Goal: Information Seeking & Learning: Learn about a topic

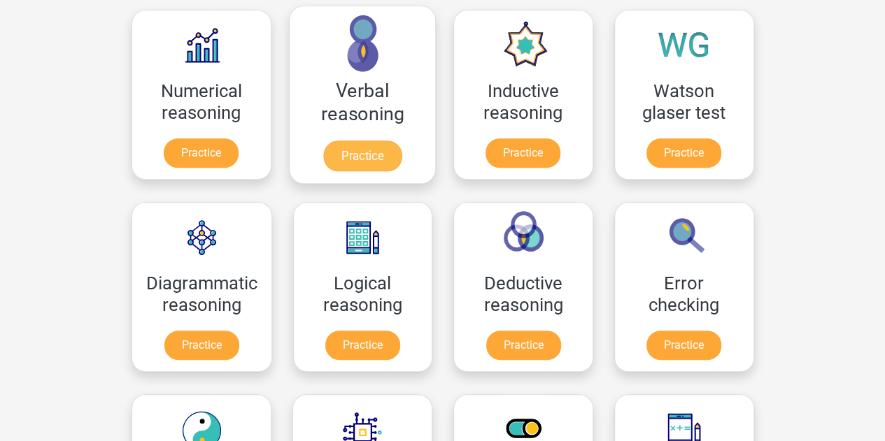
scroll to position [210, 0]
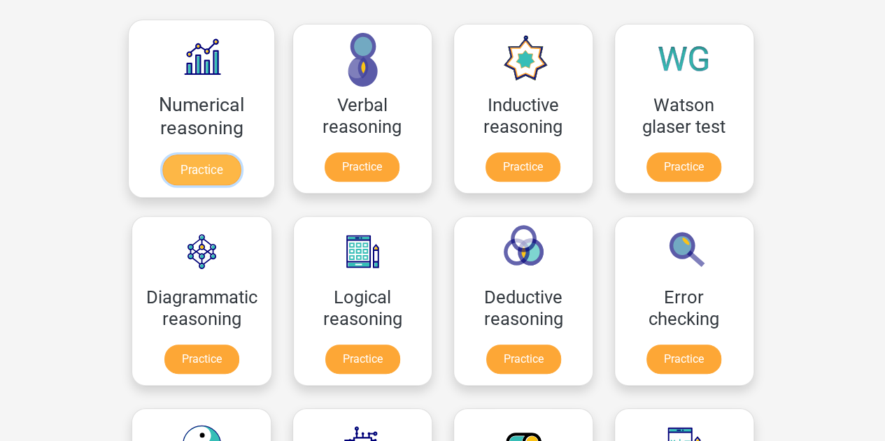
click at [234, 161] on link "Practice" at bounding box center [201, 170] width 78 height 31
click at [206, 155] on link "Practice" at bounding box center [201, 170] width 78 height 31
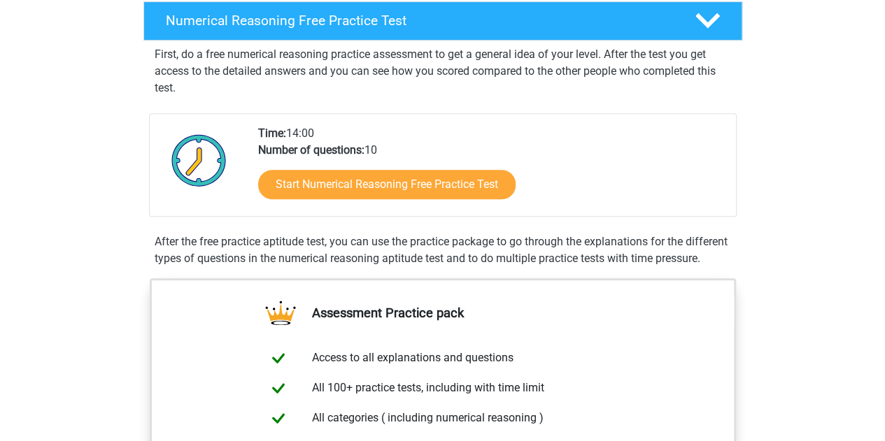
scroll to position [280, 0]
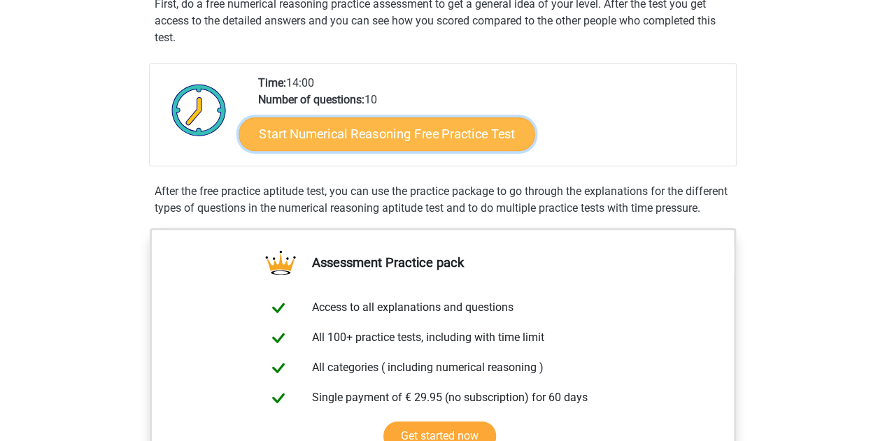
click at [437, 127] on link "Start Numerical Reasoning Free Practice Test" at bounding box center [387, 134] width 296 height 34
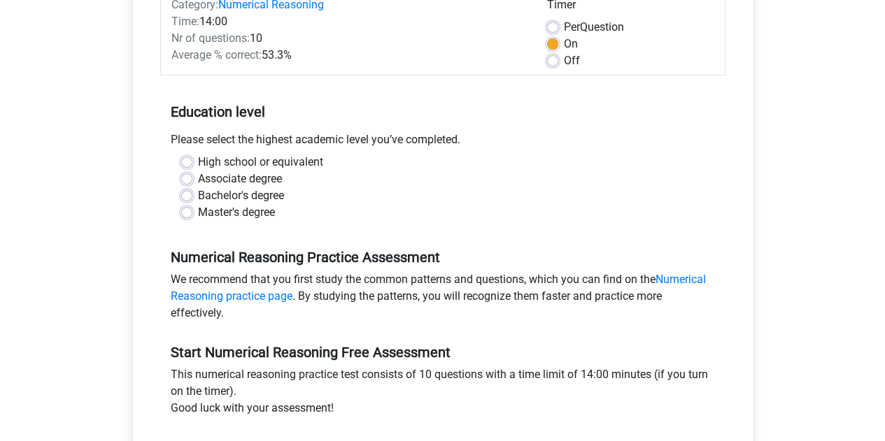
scroll to position [210, 0]
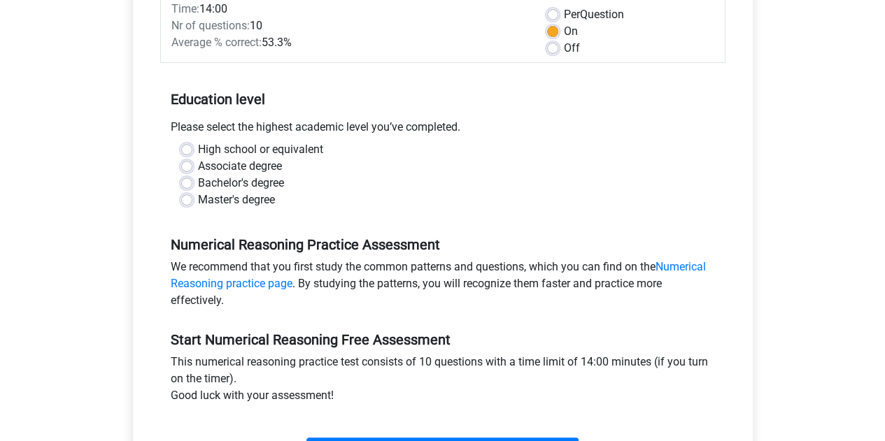
click at [246, 183] on label "Bachelor's degree" at bounding box center [241, 183] width 86 height 17
click at [192, 183] on input "Bachelor's degree" at bounding box center [186, 182] width 11 height 14
radio input "true"
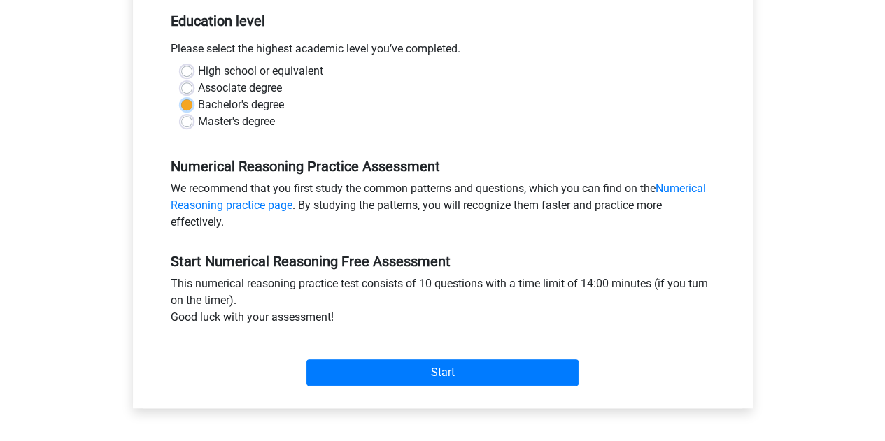
scroll to position [420, 0]
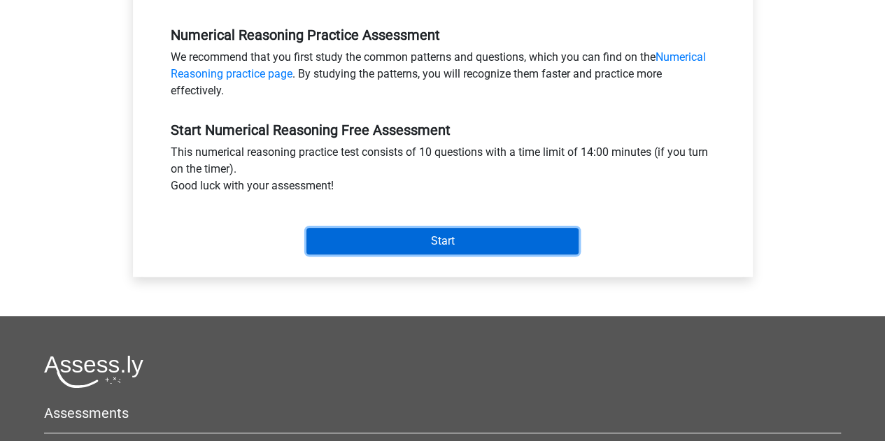
click at [449, 237] on input "Start" at bounding box center [442, 241] width 272 height 27
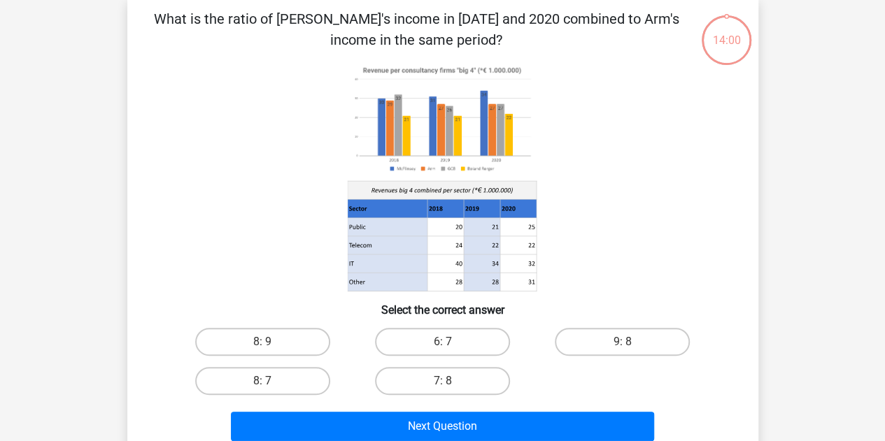
scroll to position [70, 0]
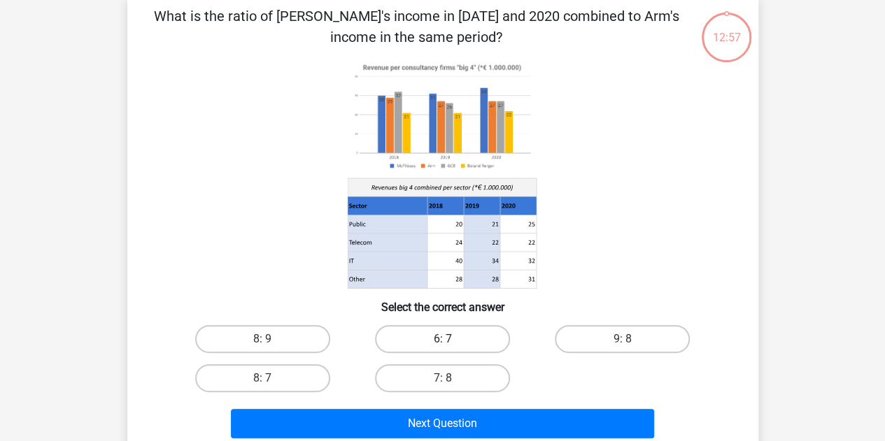
click at [440, 348] on label "6: 7" at bounding box center [442, 339] width 135 height 28
click at [442, 348] on input "6: 7" at bounding box center [446, 343] width 9 height 9
radio input "true"
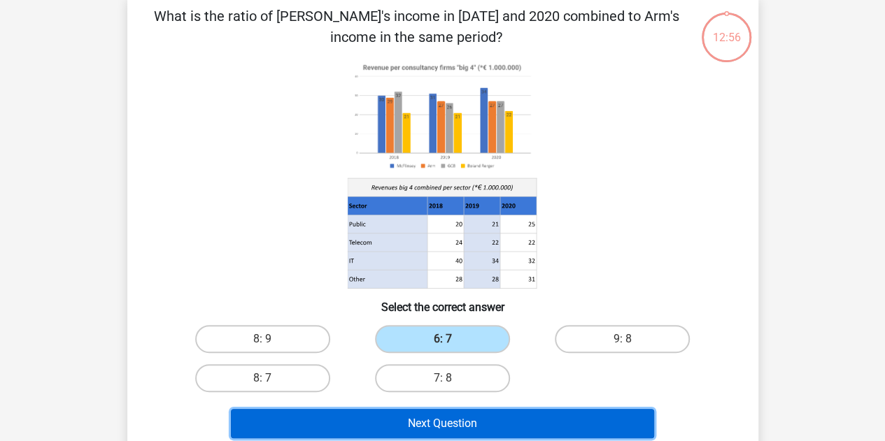
click at [428, 419] on button "Next Question" at bounding box center [442, 423] width 423 height 29
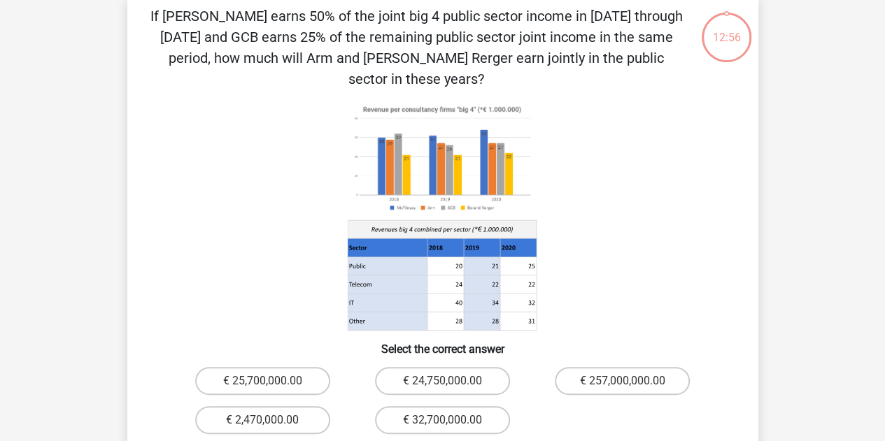
scroll to position [64, 0]
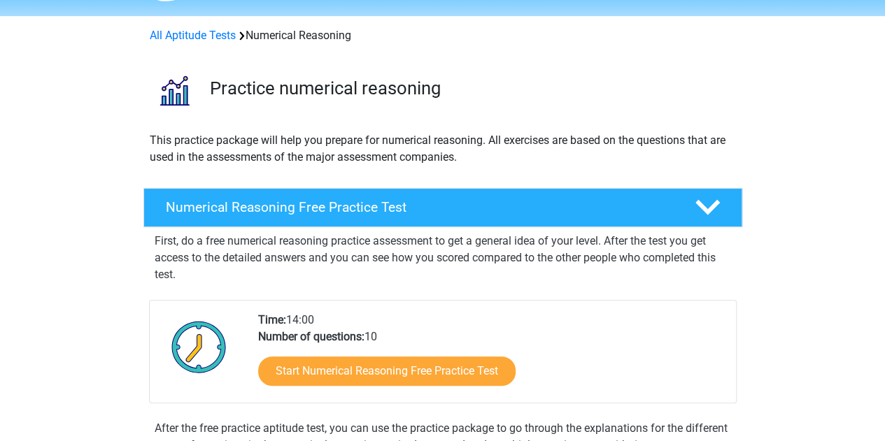
scroll to position [140, 0]
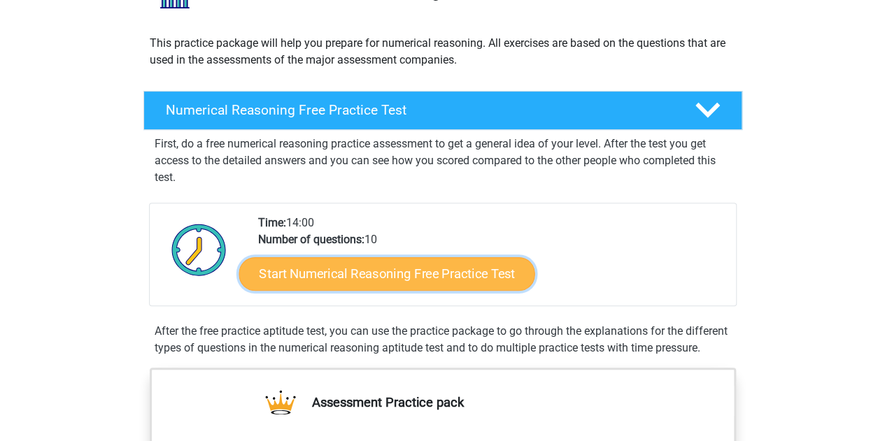
click at [467, 276] on link "Start Numerical Reasoning Free Practice Test" at bounding box center [387, 274] width 296 height 34
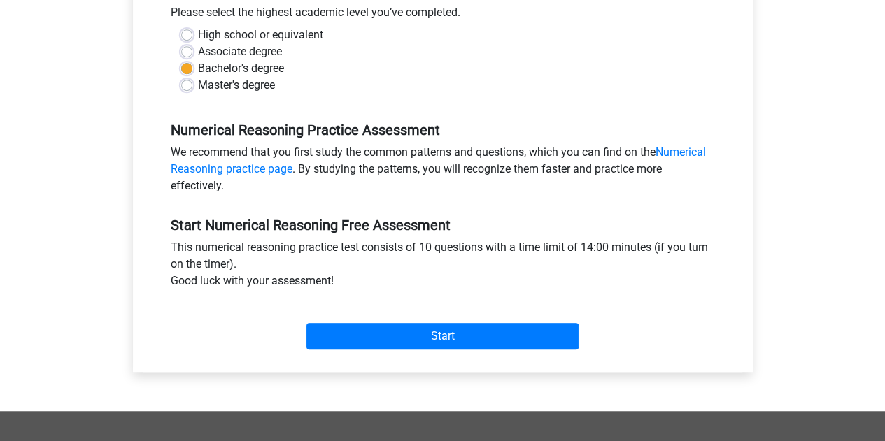
scroll to position [420, 0]
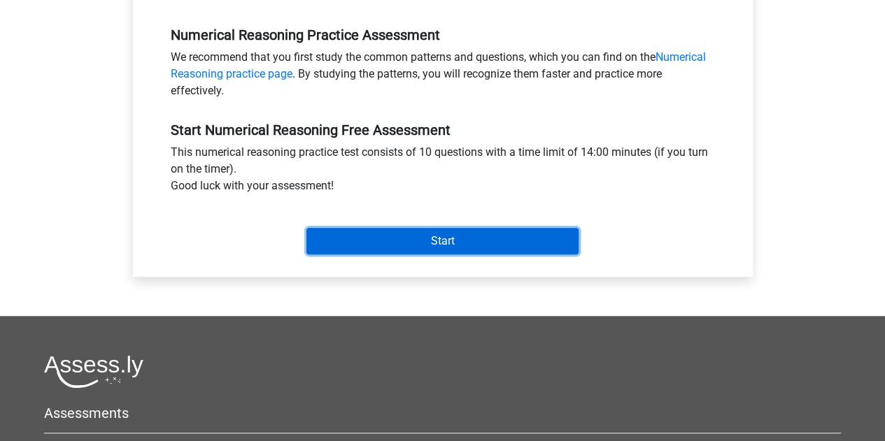
click at [468, 236] on input "Start" at bounding box center [442, 241] width 272 height 27
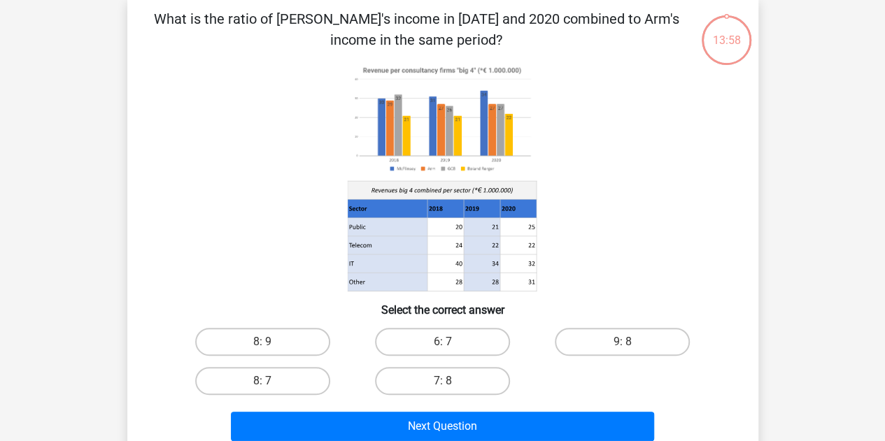
scroll to position [70, 0]
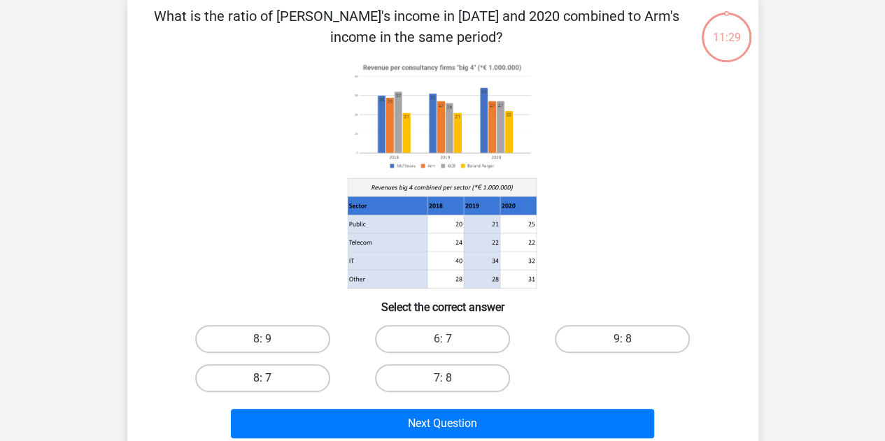
click at [291, 385] on label "8: 7" at bounding box center [262, 378] width 135 height 28
click at [271, 385] on input "8: 7" at bounding box center [266, 382] width 9 height 9
radio input "true"
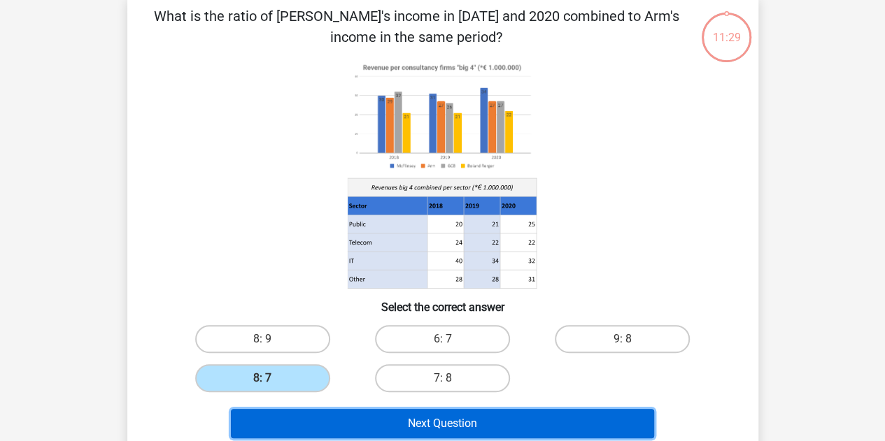
click at [366, 420] on button "Next Question" at bounding box center [442, 423] width 423 height 29
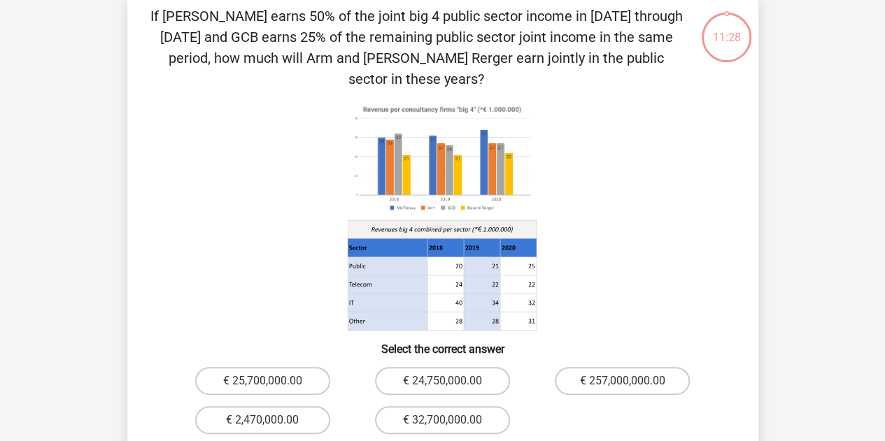
scroll to position [64, 0]
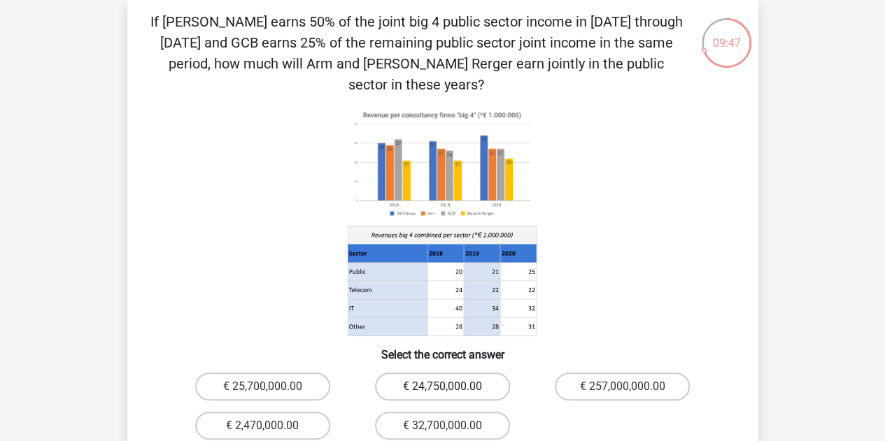
click at [420, 373] on label "€ 24,750,000.00" at bounding box center [442, 387] width 135 height 28
click at [442, 387] on input "€ 24,750,000.00" at bounding box center [446, 391] width 9 height 9
radio input "true"
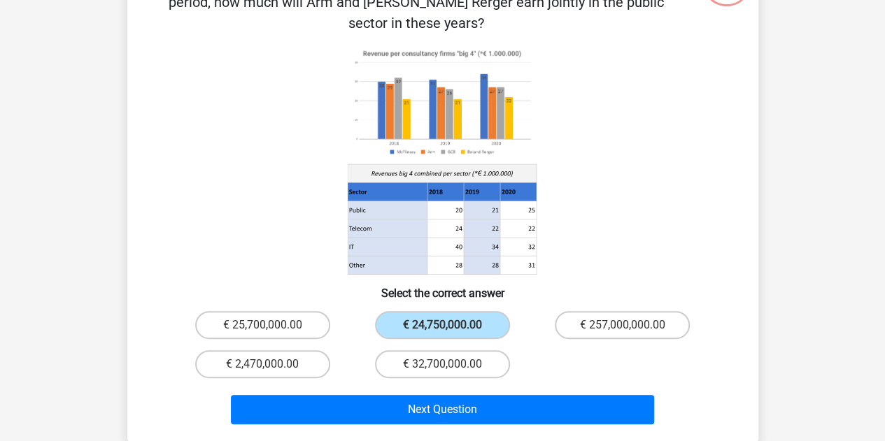
scroll to position [204, 0]
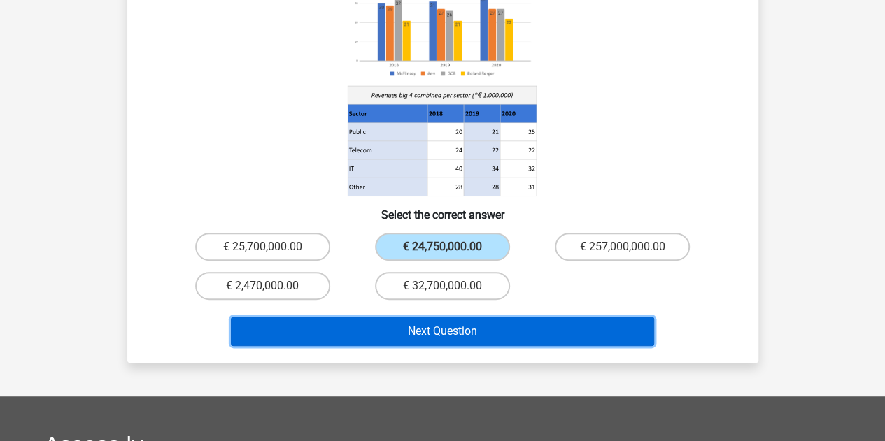
click at [501, 317] on button "Next Question" at bounding box center [442, 331] width 423 height 29
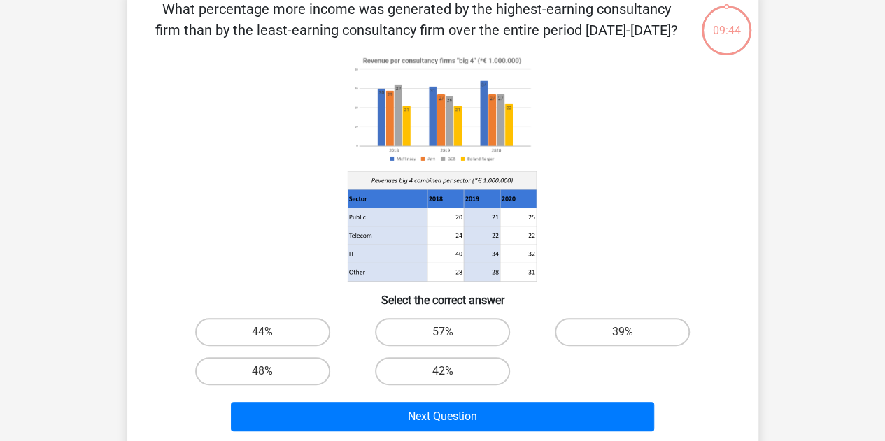
scroll to position [64, 0]
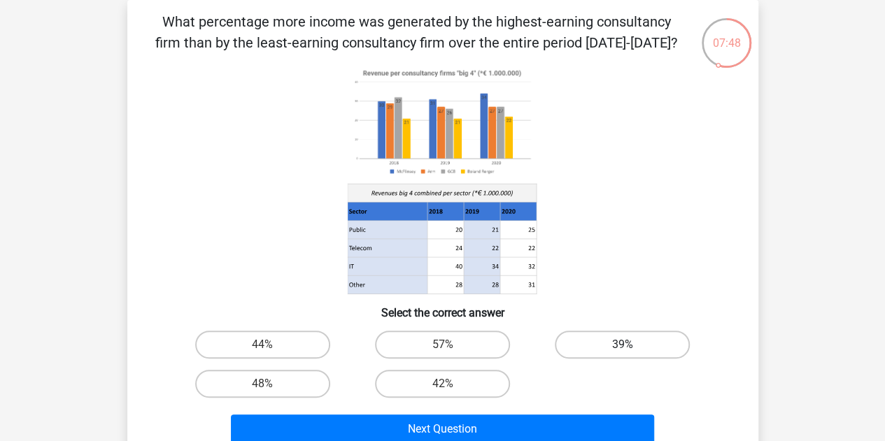
click at [637, 341] on label "39%" at bounding box center [622, 345] width 135 height 28
click at [632, 345] on input "39%" at bounding box center [627, 349] width 9 height 9
radio input "true"
click at [278, 383] on label "48%" at bounding box center [262, 384] width 135 height 28
click at [271, 384] on input "48%" at bounding box center [266, 388] width 9 height 9
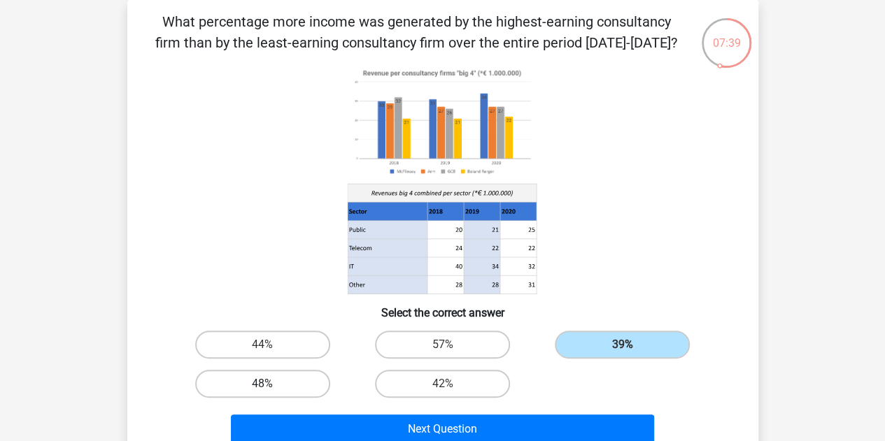
radio input "true"
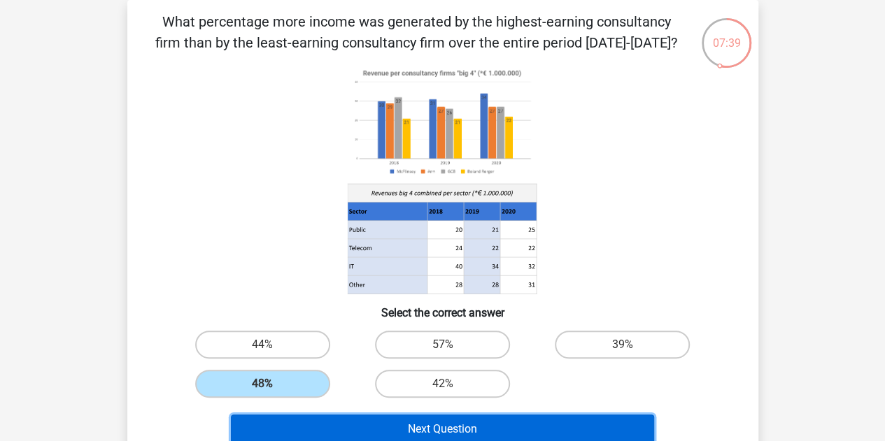
click at [354, 424] on button "Next Question" at bounding box center [442, 429] width 423 height 29
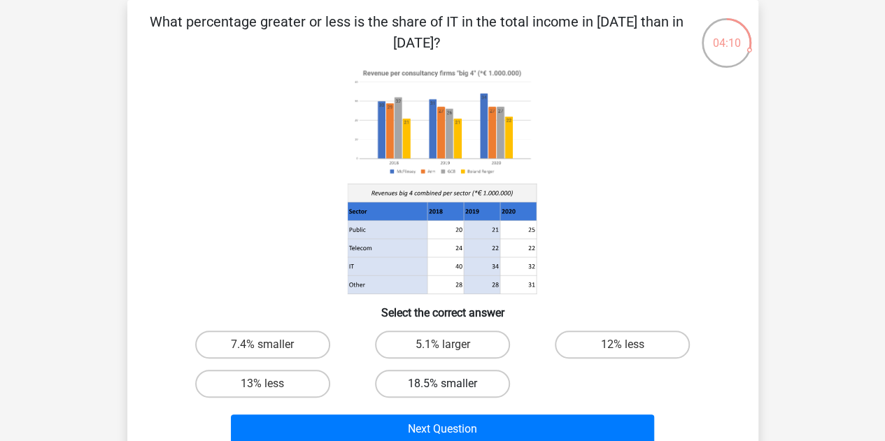
click at [477, 388] on label "18.5% smaller" at bounding box center [442, 384] width 135 height 28
click at [451, 388] on input "18.5% smaller" at bounding box center [446, 388] width 9 height 9
radio input "true"
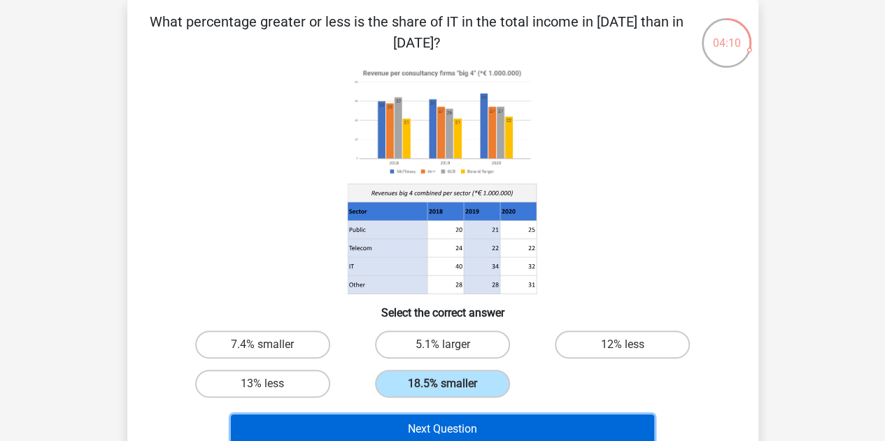
click at [494, 423] on button "Next Question" at bounding box center [442, 429] width 423 height 29
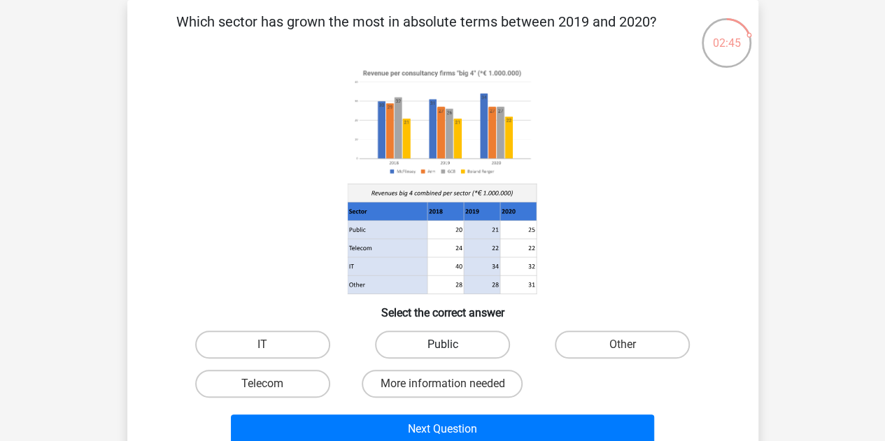
click at [477, 338] on label "Public" at bounding box center [442, 345] width 135 height 28
click at [451, 345] on input "Public" at bounding box center [446, 349] width 9 height 9
radio input "true"
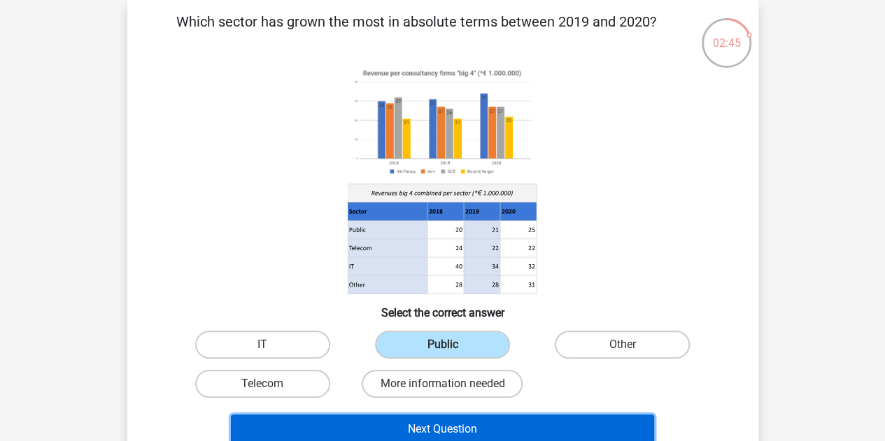
click at [493, 425] on button "Next Question" at bounding box center [442, 429] width 423 height 29
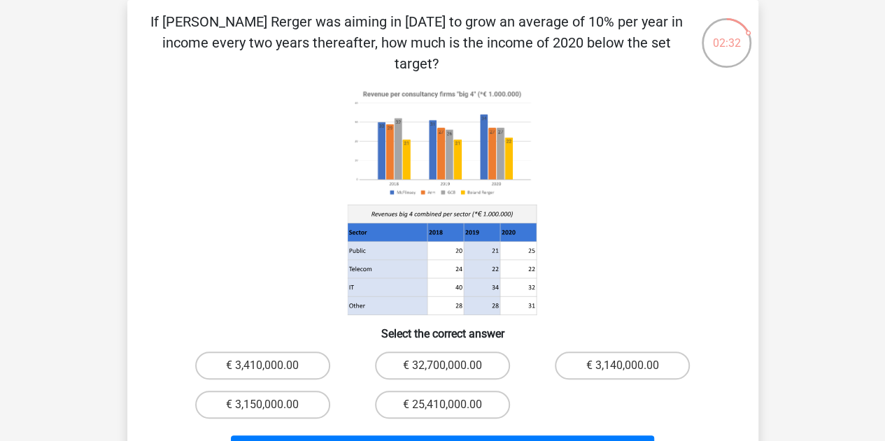
click at [478, 39] on p "If [PERSON_NAME] Rerger was aiming in [DATE] to grow an average of 10% per year…" at bounding box center [417, 42] width 534 height 63
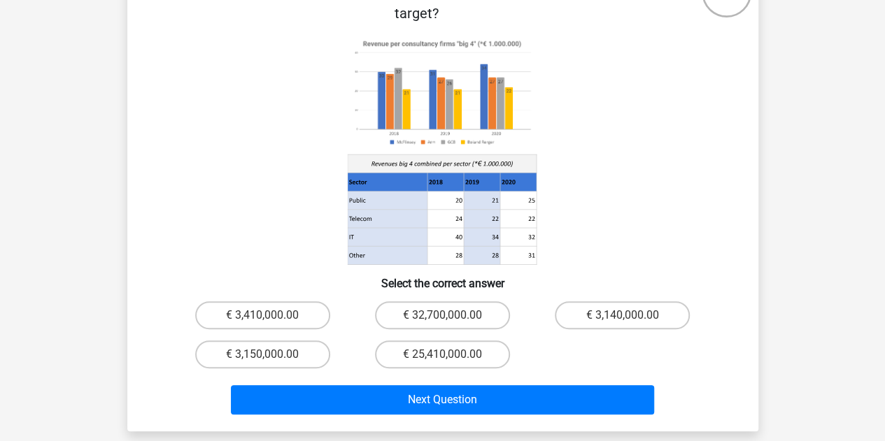
drag, startPoint x: 642, startPoint y: 381, endPoint x: 728, endPoint y: 461, distance: 117.8
click at [728, 441] on html "Register Nederlands English" at bounding box center [442, 359] width 885 height 949
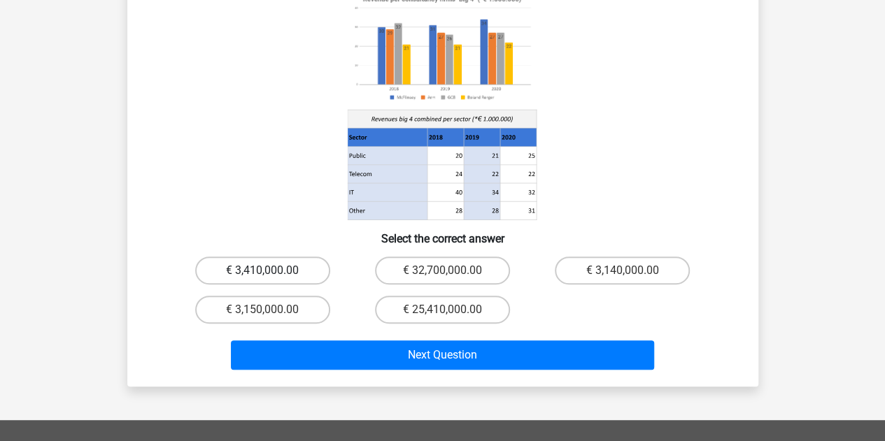
click at [245, 257] on label "€ 3,410,000.00" at bounding box center [262, 271] width 135 height 28
click at [262, 271] on input "€ 3,410,000.00" at bounding box center [266, 275] width 9 height 9
radio input "true"
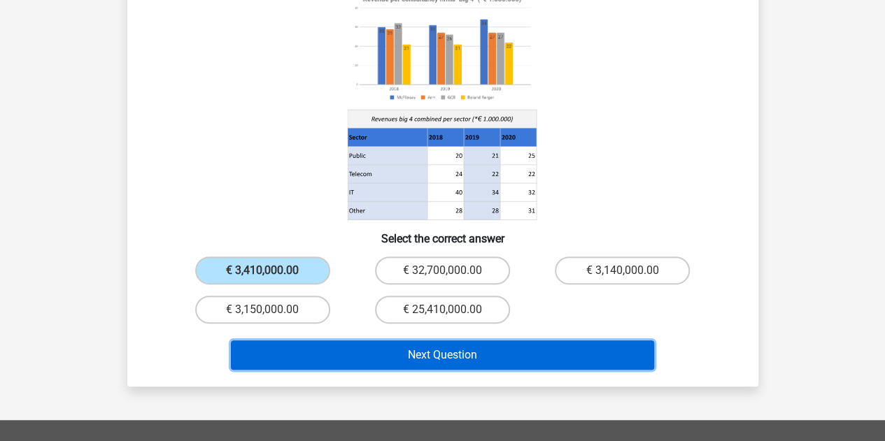
click at [495, 341] on button "Next Question" at bounding box center [442, 355] width 423 height 29
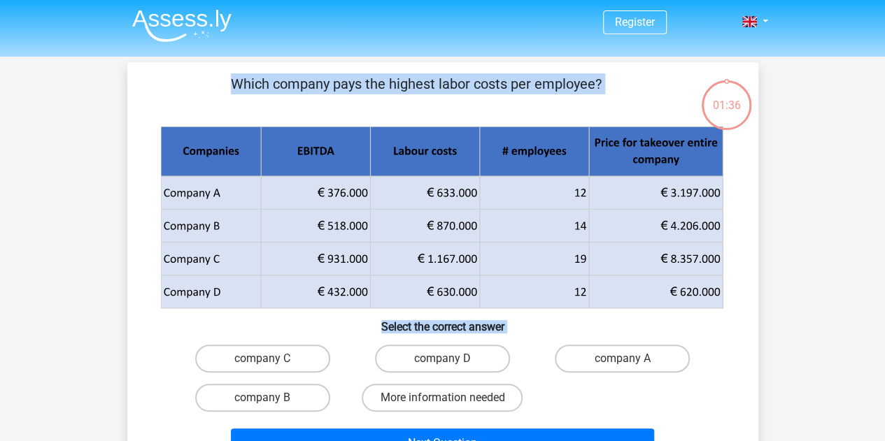
scroll to position [0, 0]
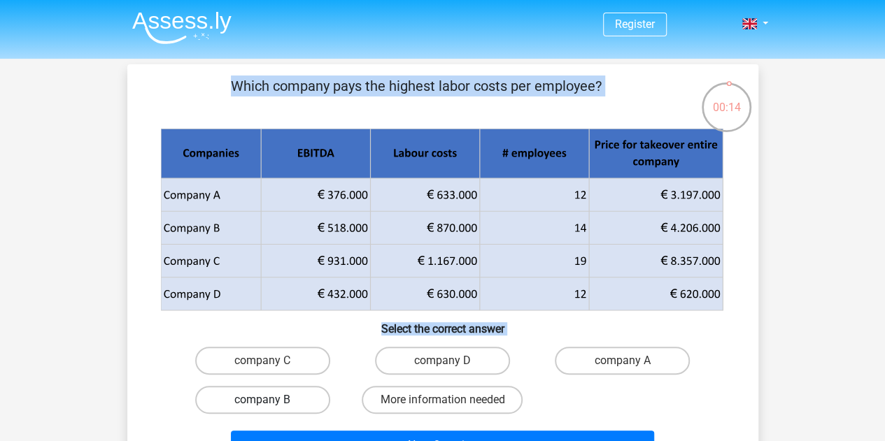
click at [286, 401] on label "company B" at bounding box center [262, 400] width 135 height 28
click at [271, 401] on input "company B" at bounding box center [266, 404] width 9 height 9
radio input "true"
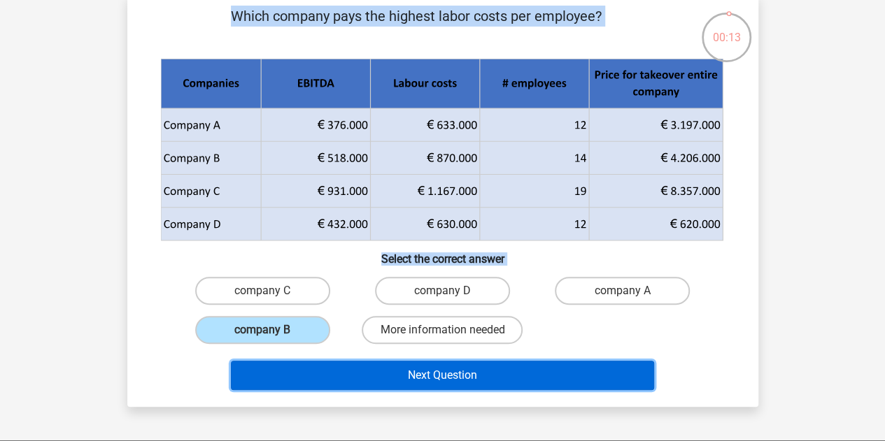
click at [473, 374] on button "Next Question" at bounding box center [442, 375] width 423 height 29
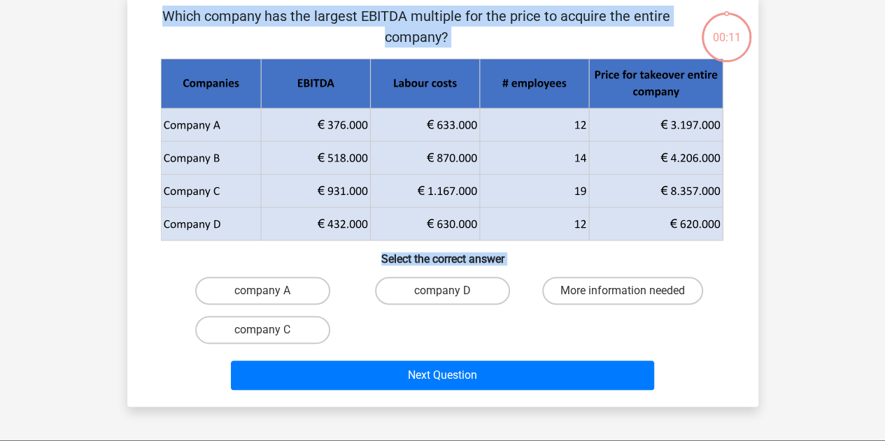
scroll to position [64, 0]
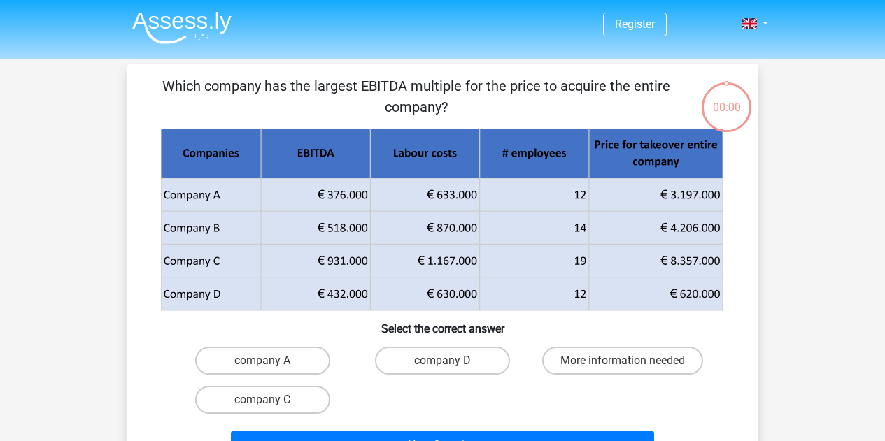
scroll to position [64, 0]
